Goal: Task Accomplishment & Management: Complete application form

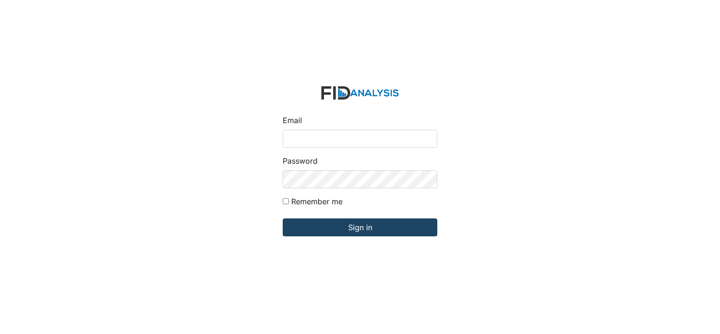
type input "[PERSON_NAME][EMAIL_ADDRESS][DOMAIN_NAME]"
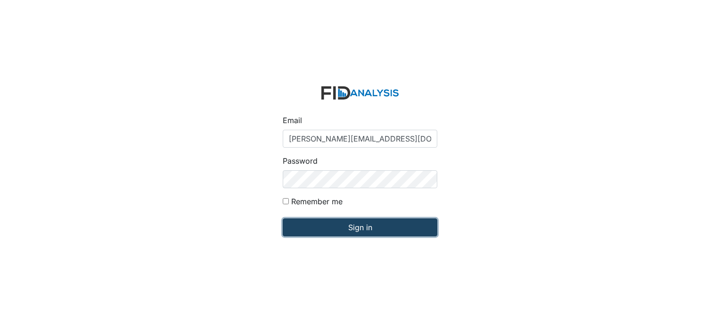
drag, startPoint x: 319, startPoint y: 221, endPoint x: 316, endPoint y: 225, distance: 5.4
drag, startPoint x: 316, startPoint y: 225, endPoint x: 311, endPoint y: 228, distance: 6.1
click at [311, 228] on input "Sign in" at bounding box center [360, 227] width 155 height 18
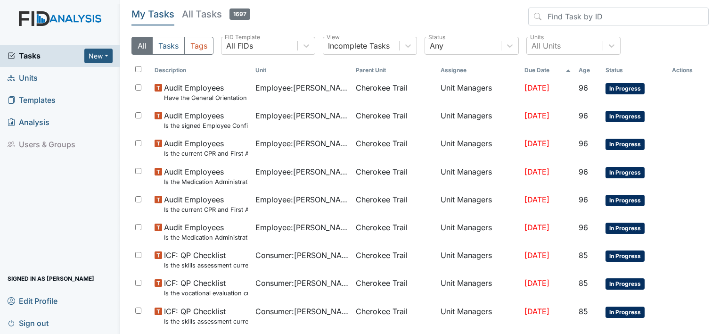
click at [30, 78] on span "Units" at bounding box center [23, 78] width 30 height 15
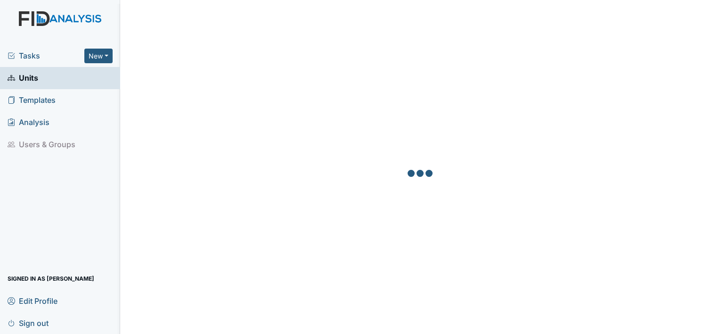
click at [30, 78] on span "Units" at bounding box center [23, 78] width 31 height 15
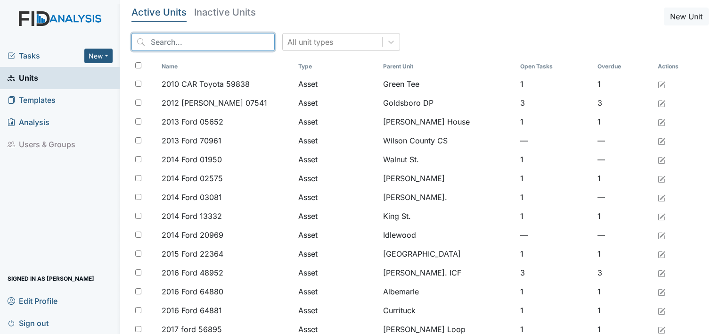
click at [154, 41] on input "search" at bounding box center [202, 42] width 143 height 18
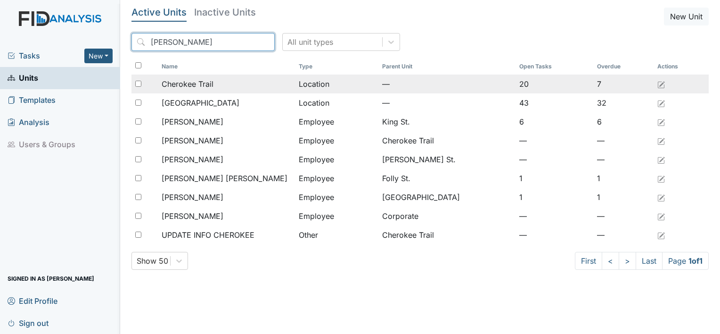
type input "Cher"
click at [172, 85] on span "Cherokee Trail" at bounding box center [188, 83] width 52 height 11
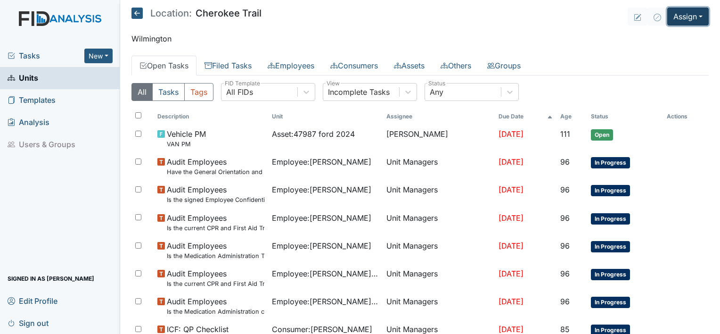
click at [688, 23] on button "Assign" at bounding box center [687, 17] width 41 height 18
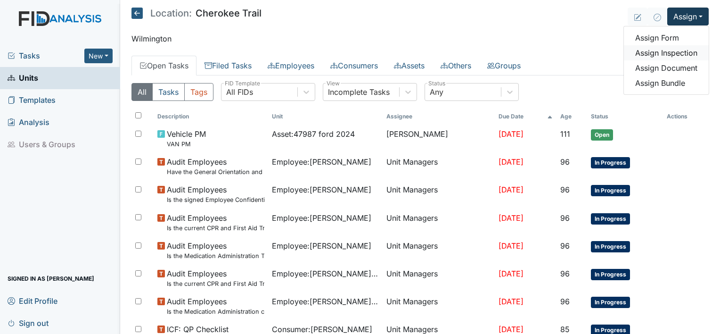
click at [665, 51] on link "Assign Inspection" at bounding box center [666, 52] width 85 height 15
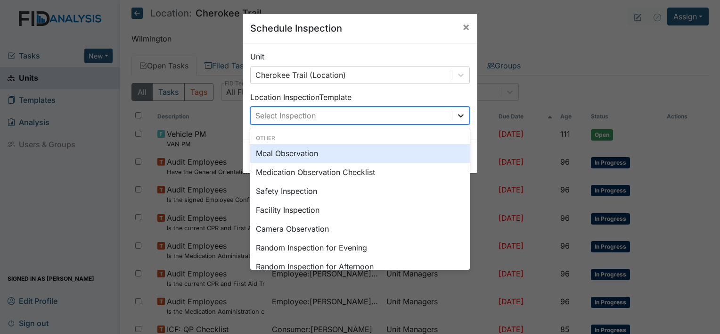
click at [461, 115] on icon at bounding box center [460, 115] width 9 height 9
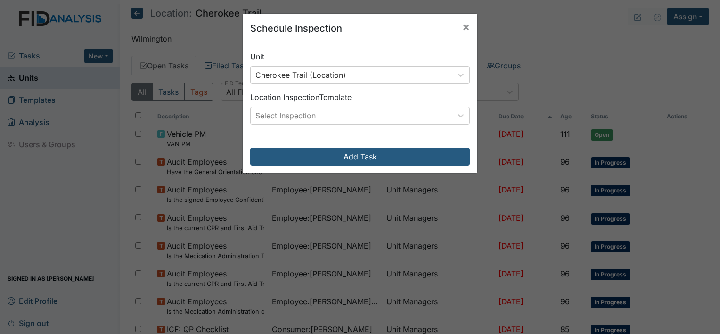
click at [567, 9] on div "Schedule Inspection × Unit Cherokee Trail (Location) Location Inspection Templa…" at bounding box center [360, 167] width 720 height 334
click at [681, 20] on div "Schedule Inspection × Unit Cherokee Trail (Location) Location Inspection Templa…" at bounding box center [360, 167] width 720 height 334
click at [462, 27] on span "×" at bounding box center [466, 27] width 8 height 14
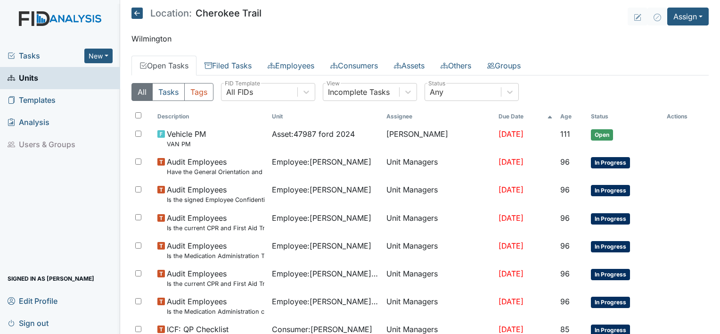
drag, startPoint x: 461, startPoint y: 27, endPoint x: 491, endPoint y: 9, distance: 34.9
click at [491, 9] on header "Location: Cherokee Trail Assign Assign Form Assign Inspection Assign Document A…" at bounding box center [419, 17] width 577 height 18
click at [684, 20] on button "Assign" at bounding box center [687, 17] width 41 height 18
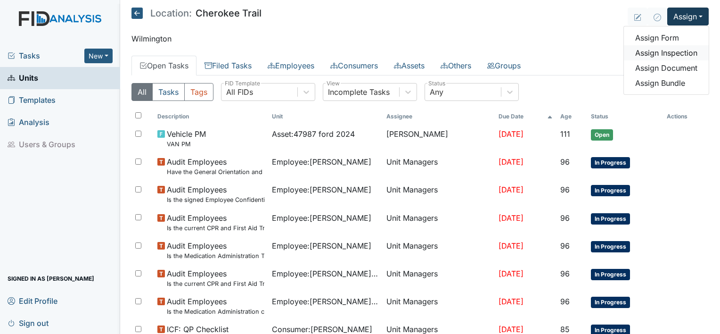
click at [664, 54] on link "Assign Inspection" at bounding box center [666, 52] width 85 height 15
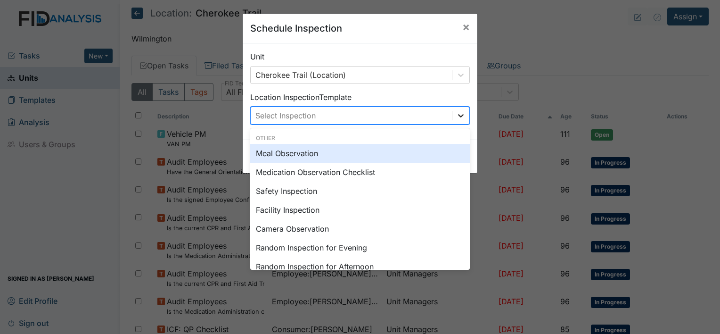
click at [458, 112] on icon at bounding box center [460, 115] width 9 height 9
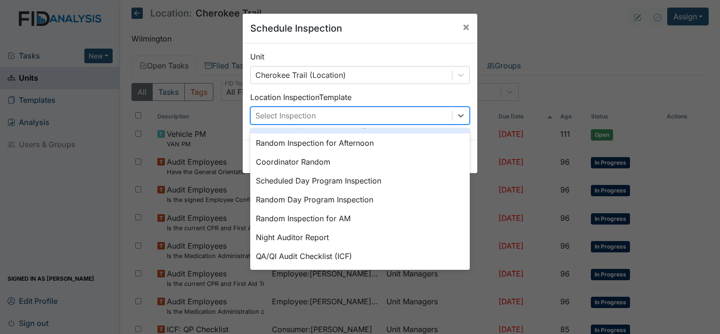
scroll to position [162, 0]
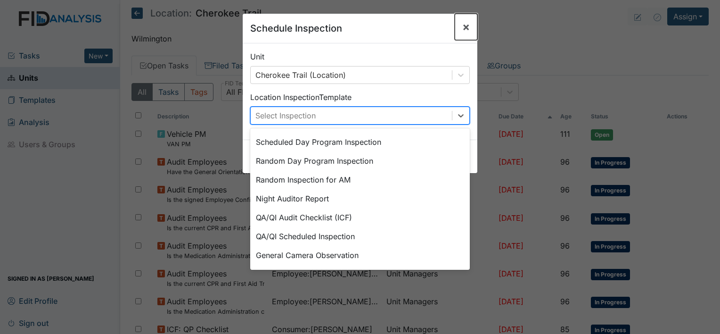
click at [466, 22] on span "×" at bounding box center [466, 27] width 8 height 14
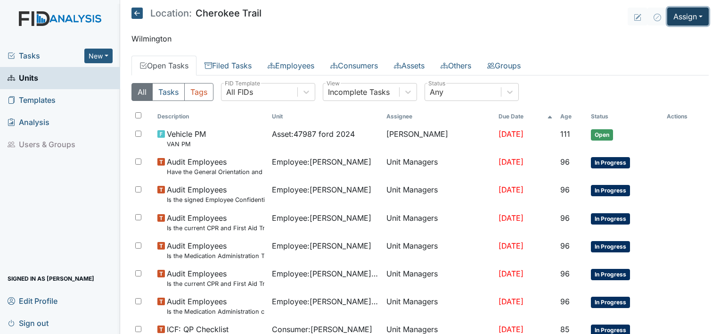
click at [679, 16] on button "Assign" at bounding box center [687, 17] width 41 height 18
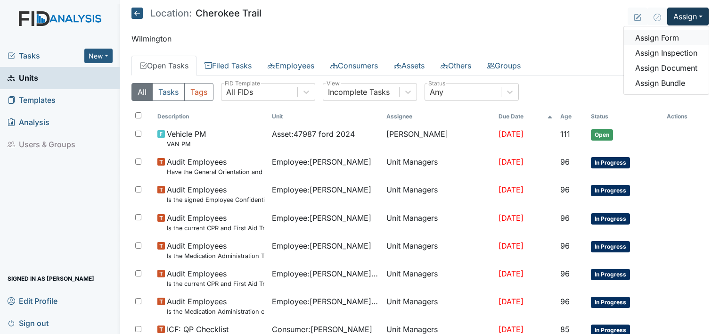
click at [658, 35] on link "Assign Form" at bounding box center [666, 37] width 85 height 15
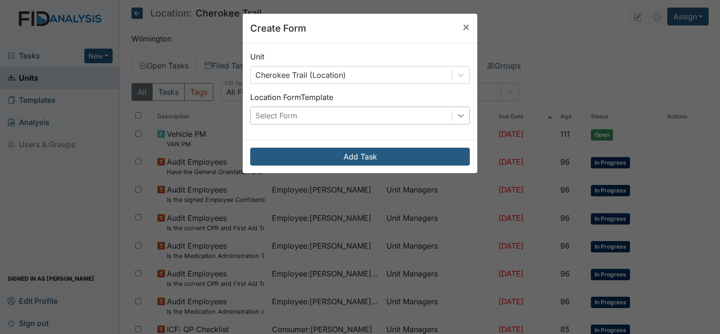
click at [458, 118] on icon at bounding box center [460, 115] width 9 height 9
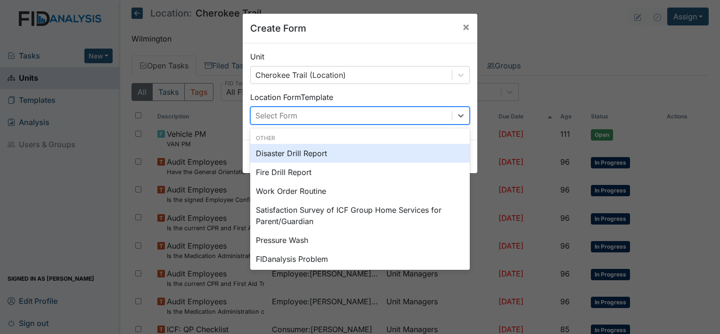
click at [324, 154] on div "Disaster Drill Report" at bounding box center [360, 153] width 220 height 19
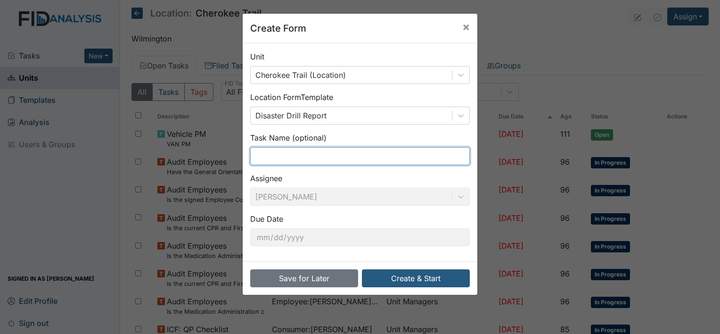
click at [296, 159] on input "text" at bounding box center [360, 156] width 220 height 18
type input "September 23"
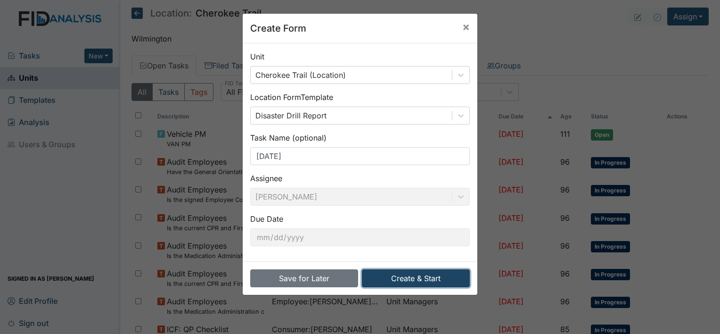
click at [394, 273] on button "Create & Start" at bounding box center [416, 278] width 108 height 18
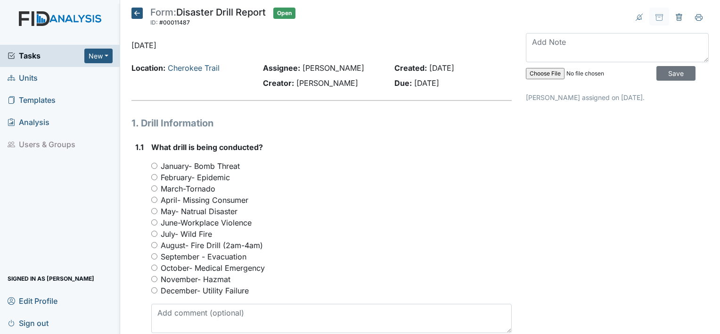
click at [394, 273] on div "November- Hazmat" at bounding box center [331, 278] width 360 height 11
drag, startPoint x: 0, startPoint y: 0, endPoint x: 394, endPoint y: 273, distance: 479.5
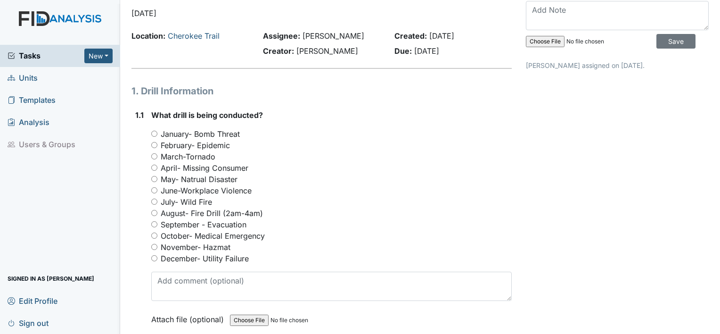
scroll to position [47, 0]
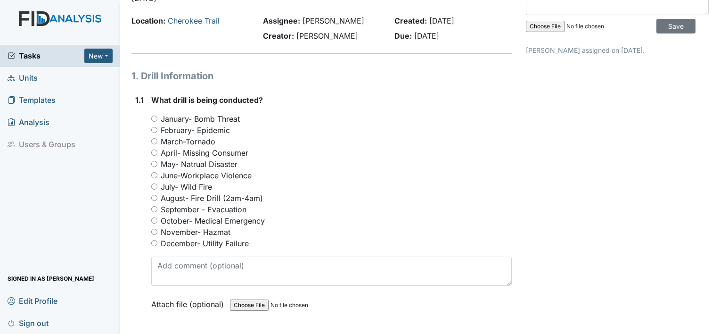
click at [153, 206] on input "September - Evacuation" at bounding box center [154, 209] width 6 height 6
radio input "true"
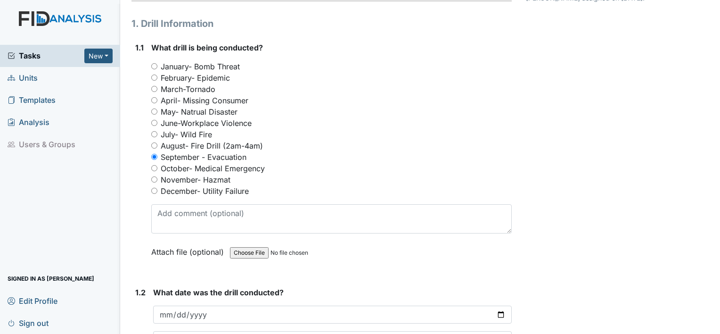
scroll to position [188, 0]
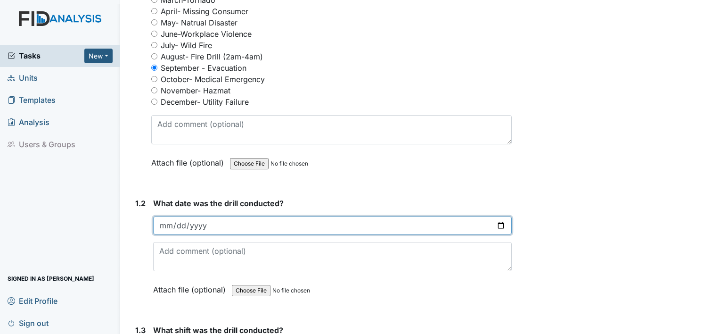
click at [171, 224] on input "date" at bounding box center [332, 225] width 359 height 18
type input "2025-09-23"
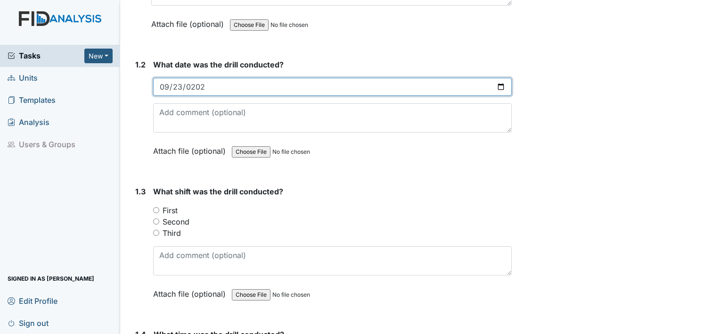
scroll to position [330, 0]
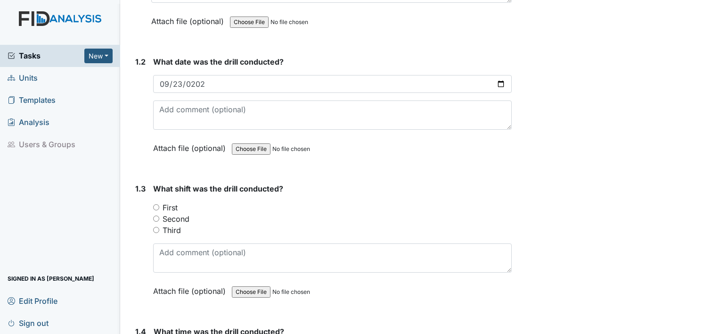
click at [157, 217] on input "Second" at bounding box center [156, 218] width 6 height 6
radio input "true"
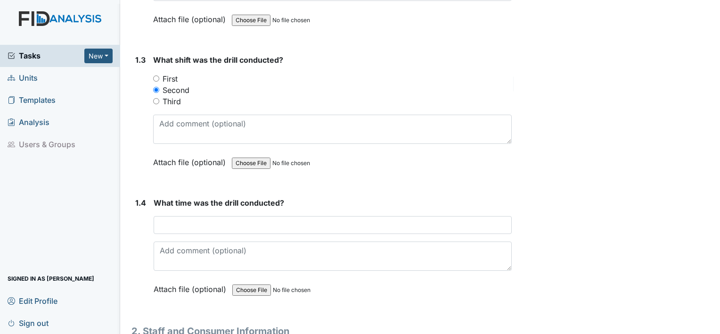
scroll to position [471, 0]
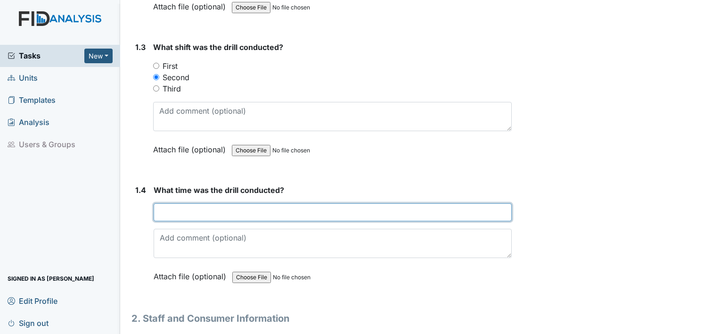
click at [174, 215] on input "text" at bounding box center [333, 212] width 358 height 18
type input "3:15"
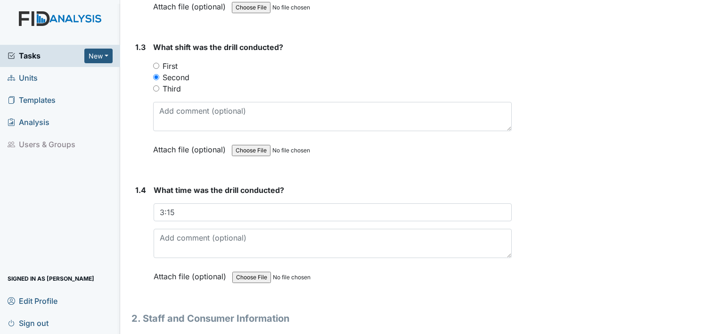
click at [137, 274] on div "1.4" at bounding box center [140, 240] width 11 height 112
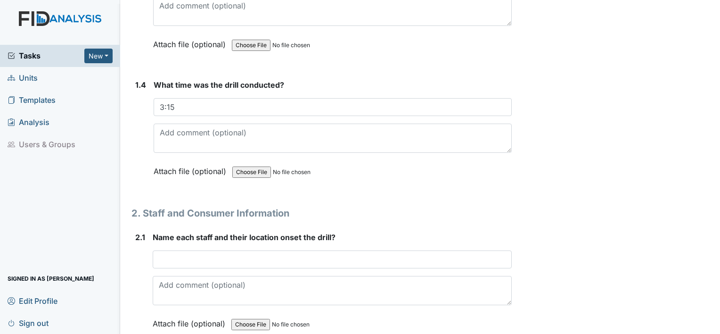
scroll to position [613, 0]
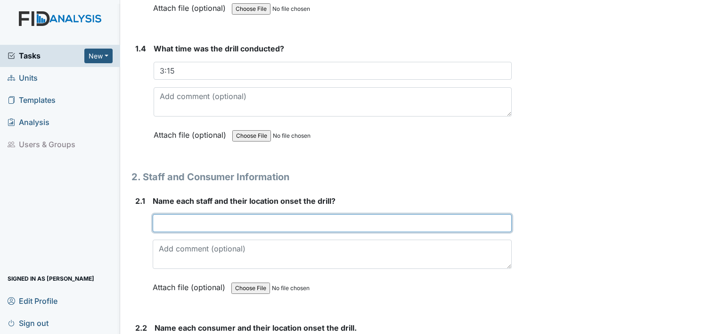
click at [162, 221] on input "text" at bounding box center [332, 223] width 359 height 18
type input "Summer Phil Vincent"
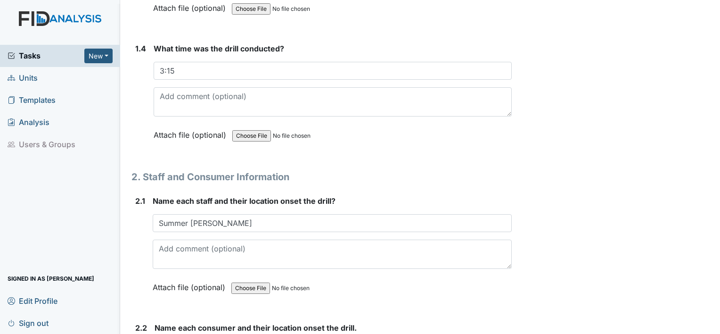
click at [134, 258] on div "2.1 Name each staff and their location onset the drill? Summer Phil Vincent Thi…" at bounding box center [321, 251] width 380 height 112
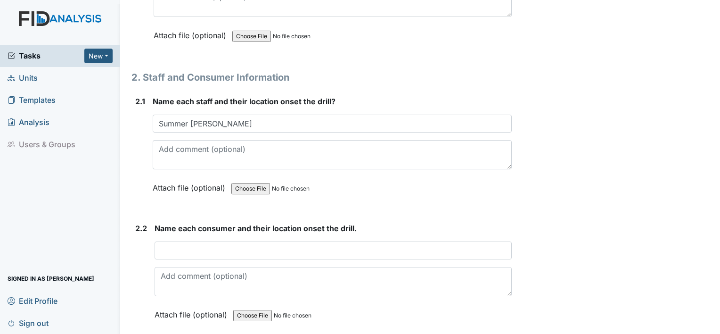
scroll to position [735, 0]
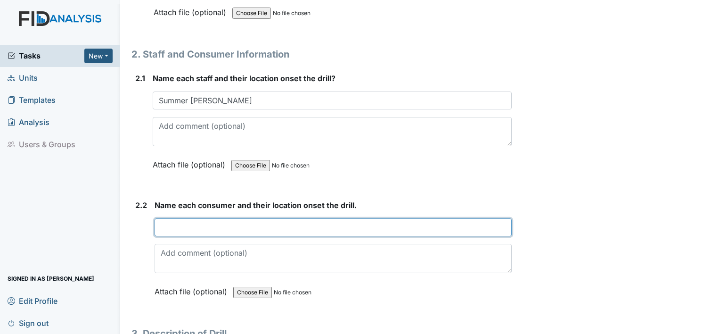
click at [173, 224] on input "text" at bounding box center [333, 227] width 357 height 18
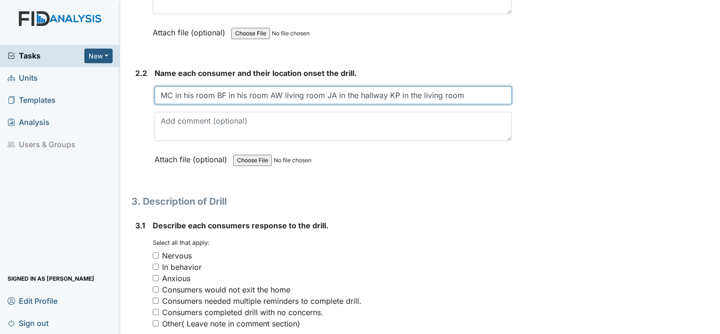
scroll to position [924, 0]
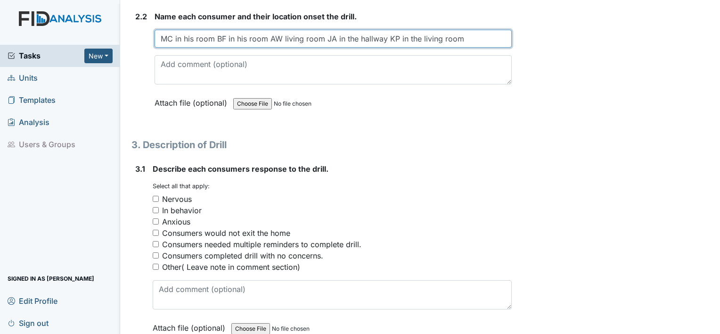
type input "MC in his room BF in his room AW living room JA in the hallway KP in the living…"
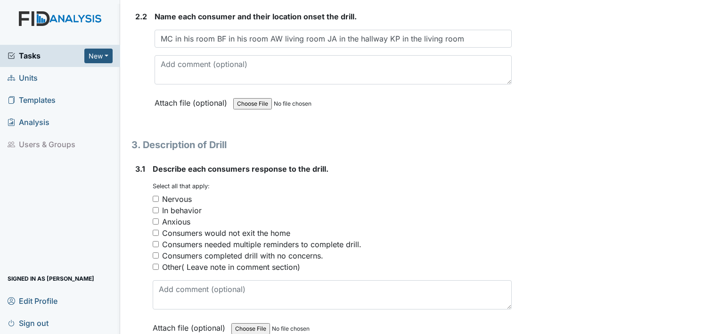
click at [157, 252] on input "Consumers completed drill with no concerns." at bounding box center [156, 255] width 6 height 6
checkbox input "true"
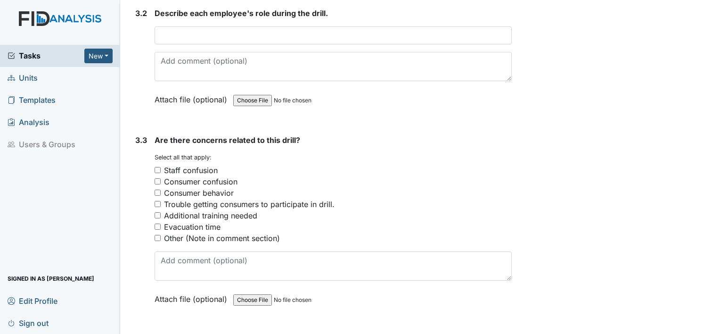
scroll to position [1301, 0]
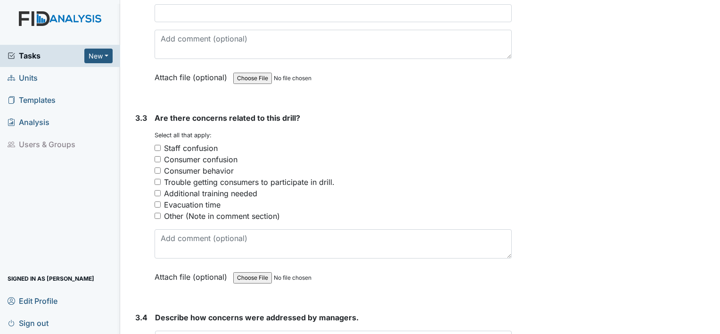
click at [156, 213] on input "Other (Note in comment section)" at bounding box center [158, 216] width 6 height 6
checkbox input "true"
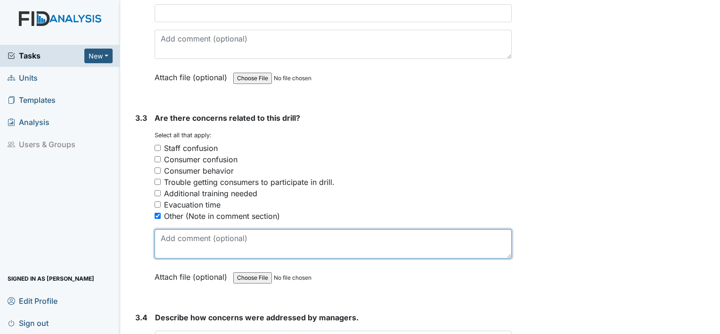
click at [162, 239] on textarea at bounding box center [333, 243] width 357 height 29
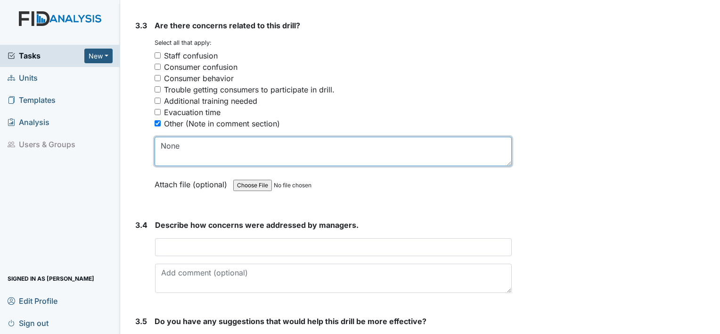
scroll to position [1395, 0]
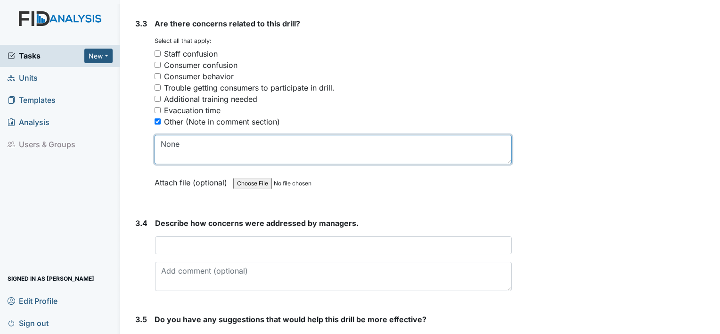
type textarea "None"
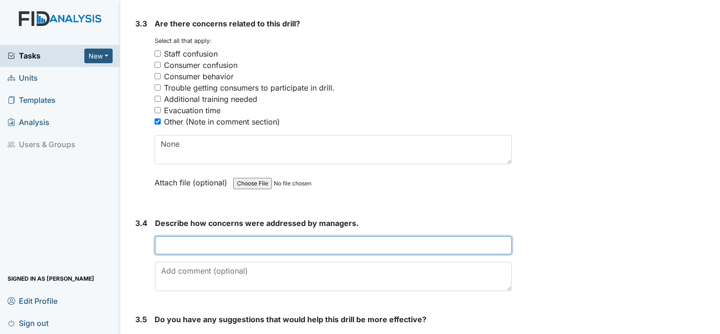
click at [196, 237] on input "text" at bounding box center [333, 245] width 357 height 18
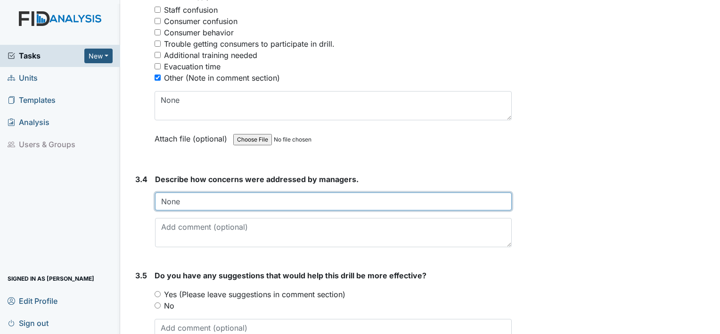
scroll to position [1489, 0]
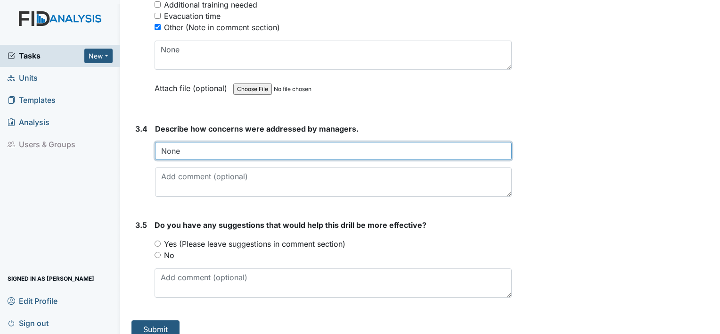
type input "None"
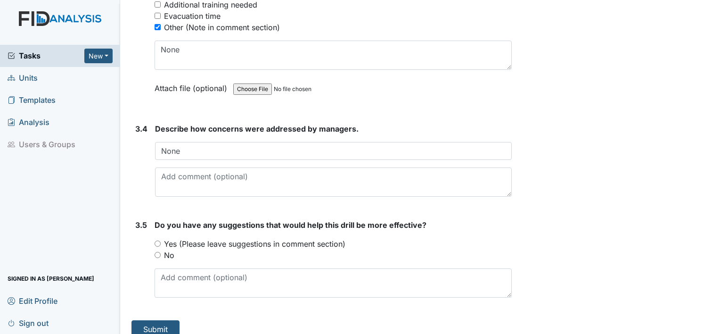
click at [158, 252] on input "No" at bounding box center [158, 255] width 6 height 6
radio input "true"
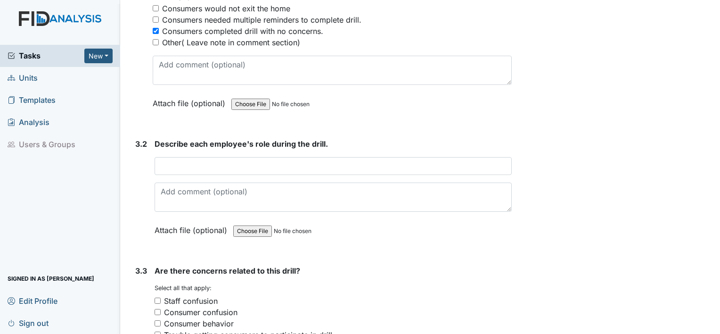
scroll to position [1112, 0]
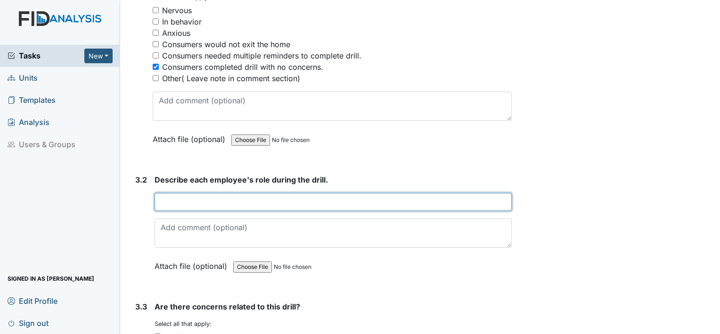
click at [217, 193] on input "text" at bounding box center [333, 202] width 357 height 18
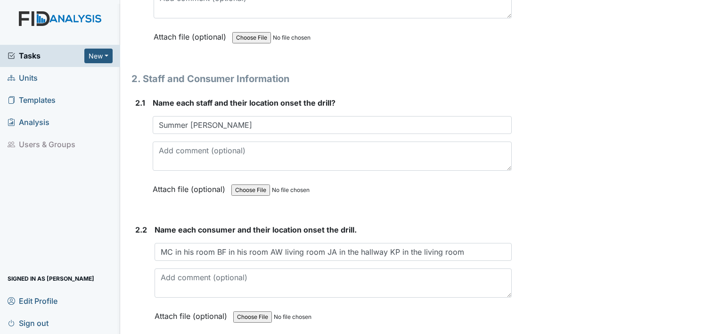
scroll to position [695, 0]
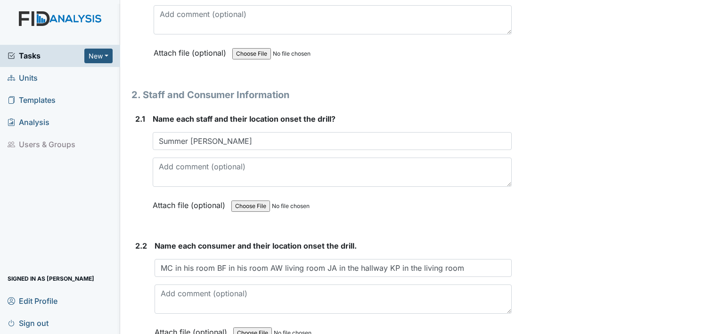
type input "Helping consumer complete the drill gathering their clothes and meds."
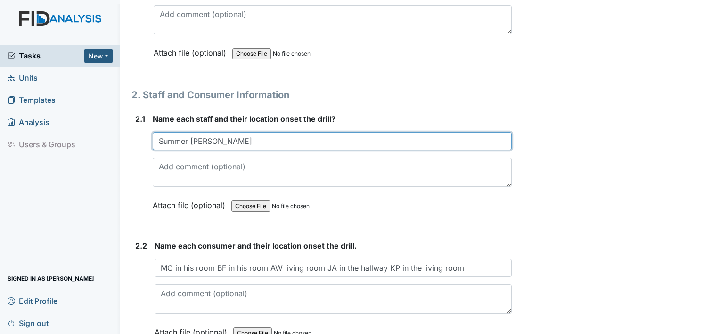
click at [250, 139] on input "Summer Phil Vincent" at bounding box center [332, 141] width 359 height 18
click at [202, 138] on input "Summer Phil Vincent" at bounding box center [332, 141] width 359 height 18
click at [206, 135] on input "Summer Phil Vincent" at bounding box center [332, 141] width 359 height 18
click at [187, 139] on input "Summer Phil living room Vincent" at bounding box center [332, 141] width 359 height 18
click at [326, 139] on input "Summer in the hallway Phil living room Vincent" at bounding box center [332, 141] width 359 height 18
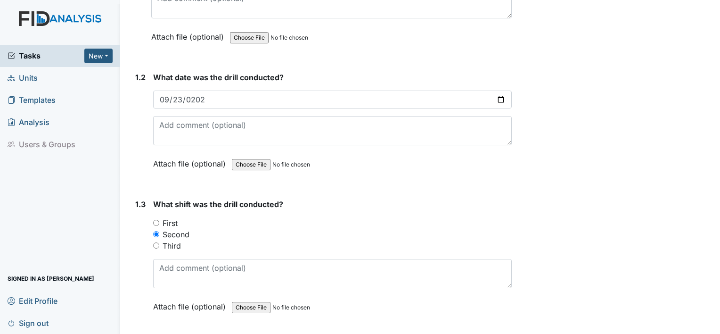
scroll to position [365, 0]
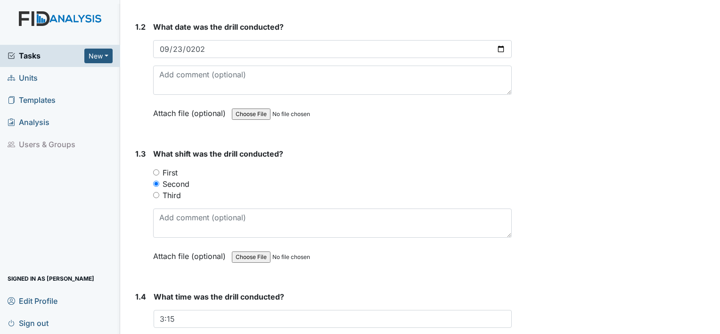
type input "Summer in the hallway Phil living room Vincent living room"
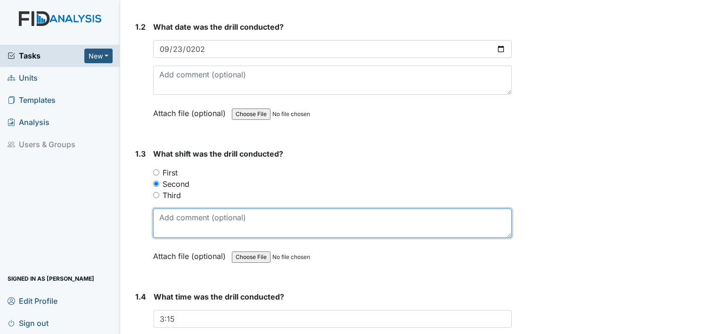
click at [186, 221] on textarea at bounding box center [332, 222] width 359 height 29
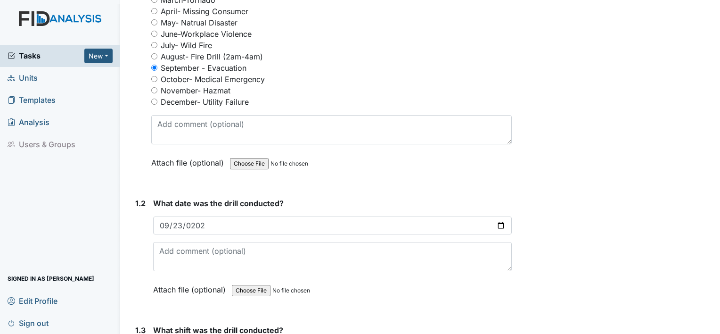
scroll to position [330, 0]
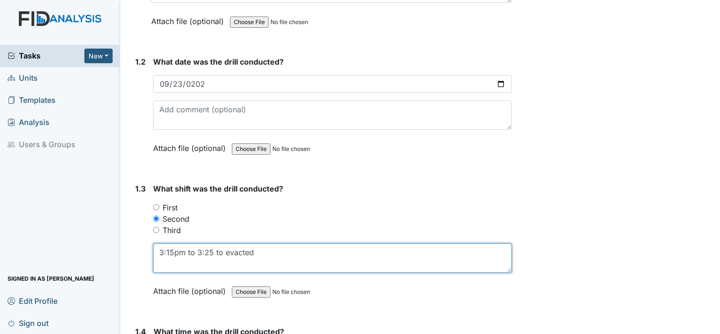
click at [254, 256] on textarea "3:15pm to 3:25 to evacted" at bounding box center [332, 257] width 359 height 29
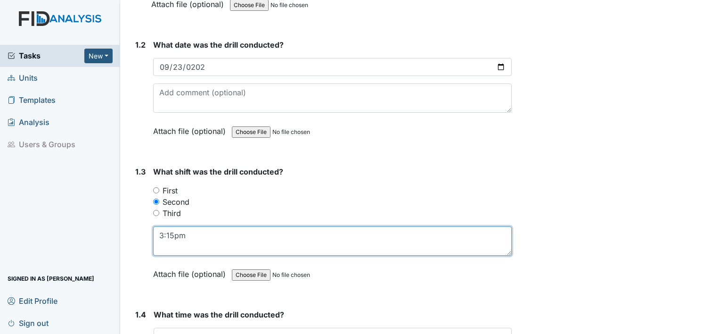
scroll to position [471, 0]
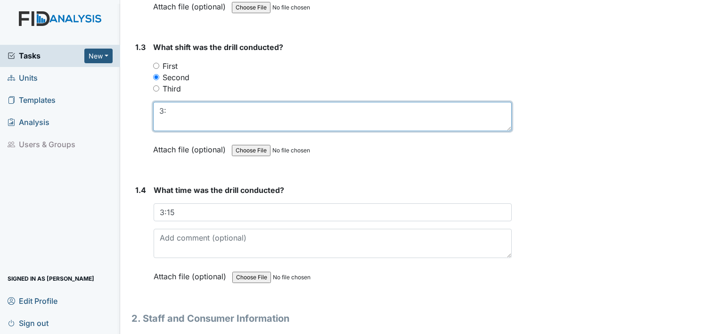
type textarea "3"
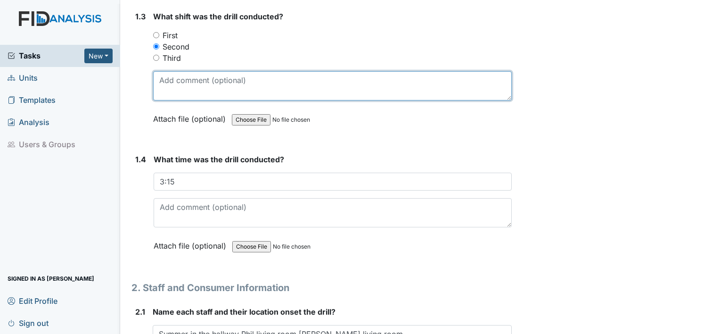
scroll to position [518, 0]
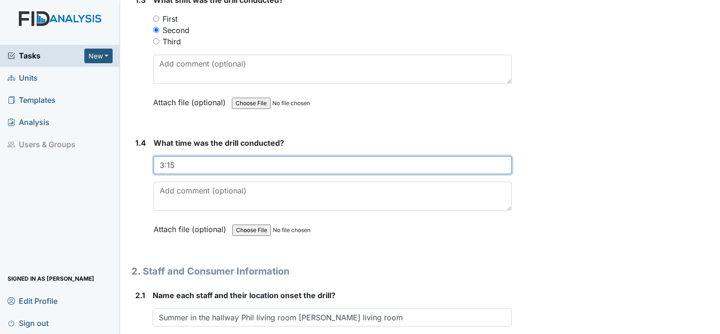
click at [176, 163] on input "3:15" at bounding box center [333, 165] width 358 height 18
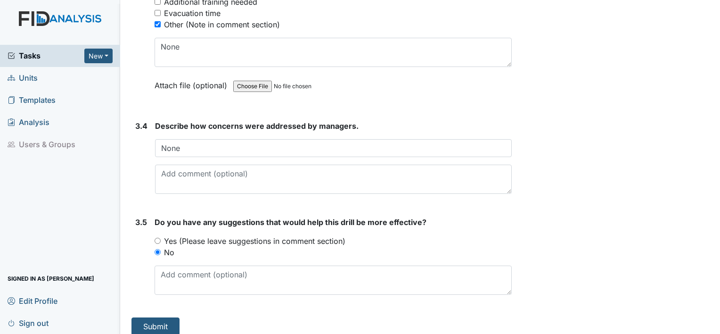
scroll to position [1496, 0]
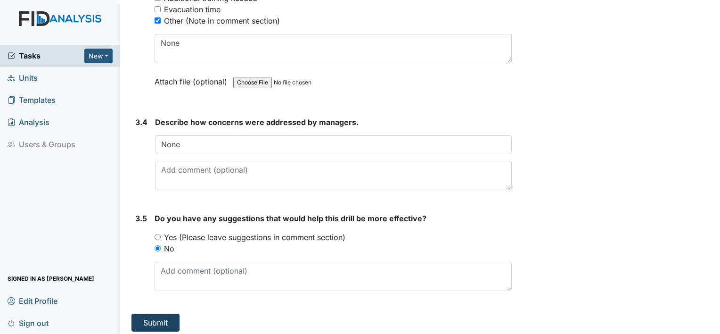
type input "3:15PM"
click at [169, 317] on button "Submit" at bounding box center [155, 322] width 48 height 18
